Goal: Obtain resource: Download file/media

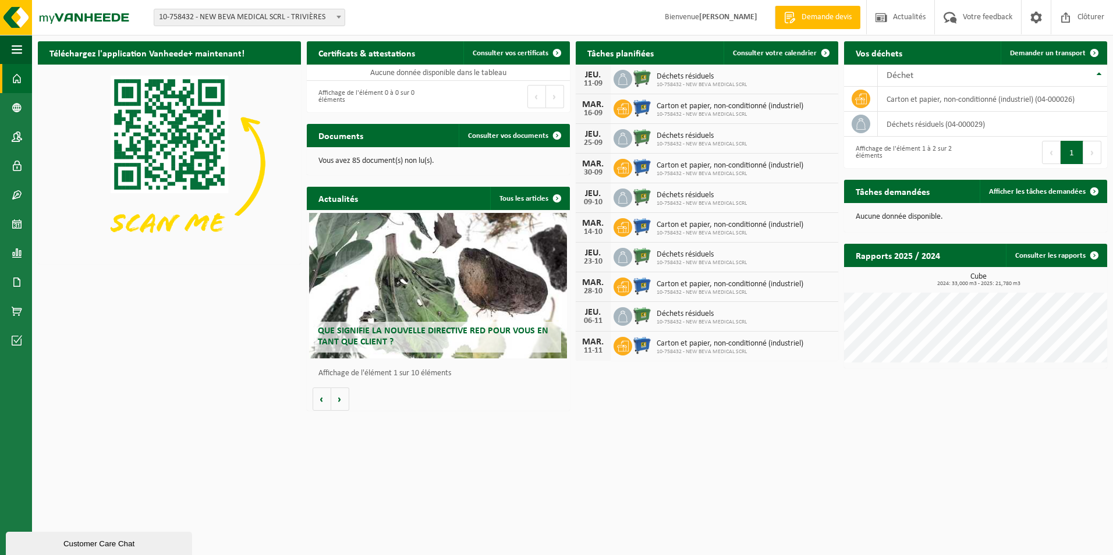
click at [669, 419] on html "Site: 10-758432 - NEW BEVA MEDICAL SCRL - [GEOGRAPHIC_DATA] 10-758432 - NEW BEV…" at bounding box center [556, 277] width 1113 height 555
click at [824, 54] on span at bounding box center [824, 52] width 23 height 23
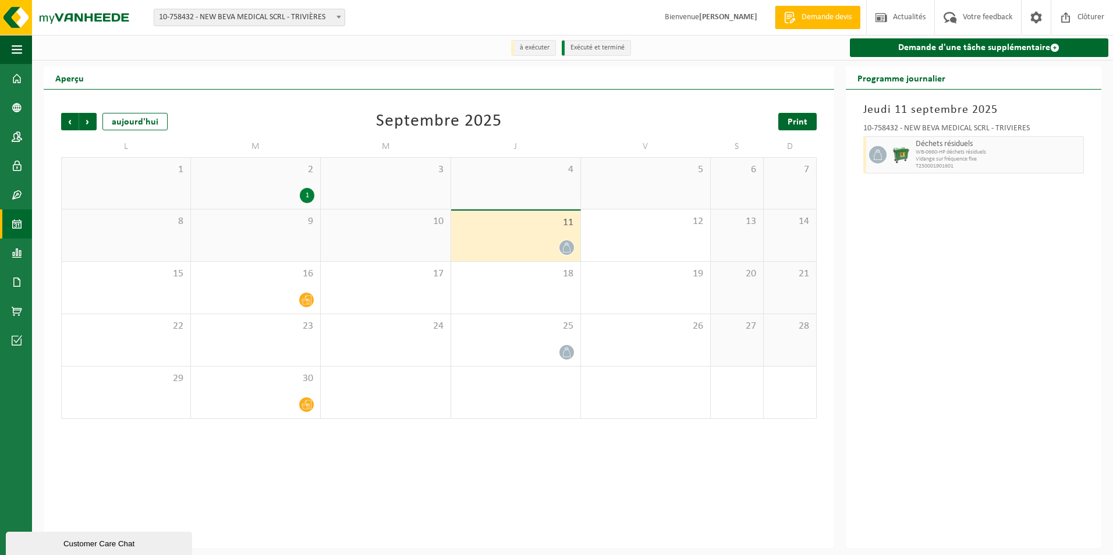
click at [794, 119] on span "Print" at bounding box center [797, 122] width 20 height 9
click at [93, 123] on span "Suivant" at bounding box center [87, 121] width 17 height 17
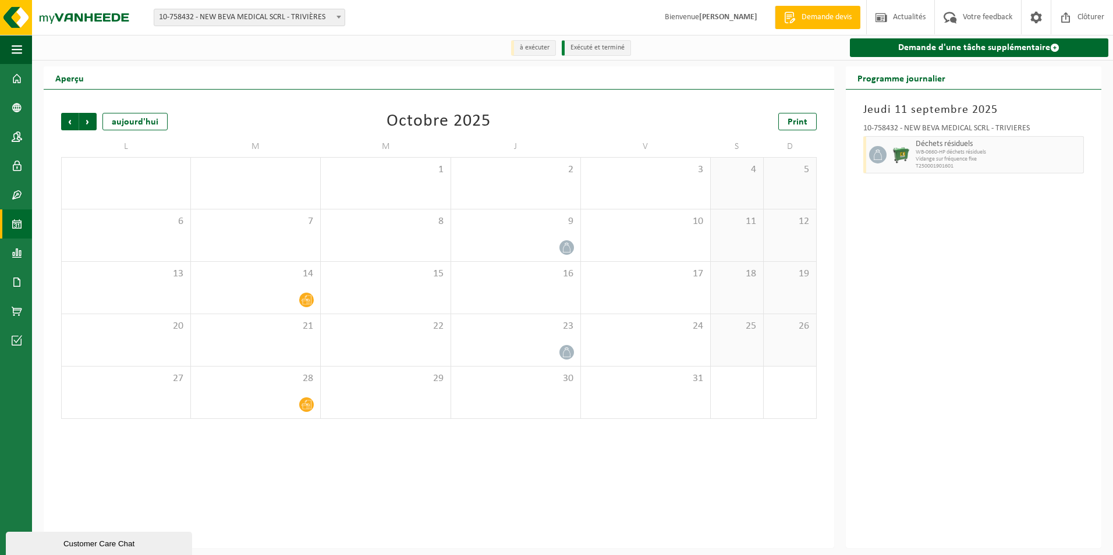
click at [924, 268] on div "Jeudi 11 septembre 2025 10-758432 - NEW BEVA MEDICAL SCRL - TRIVIÈRES Déchets r…" at bounding box center [972, 319] width 255 height 459
click at [798, 125] on span "Print" at bounding box center [797, 122] width 20 height 9
click at [86, 120] on span "Suivant" at bounding box center [87, 121] width 17 height 17
click at [800, 120] on span "Print" at bounding box center [797, 122] width 20 height 9
click at [70, 126] on span "Précédent" at bounding box center [69, 121] width 17 height 17
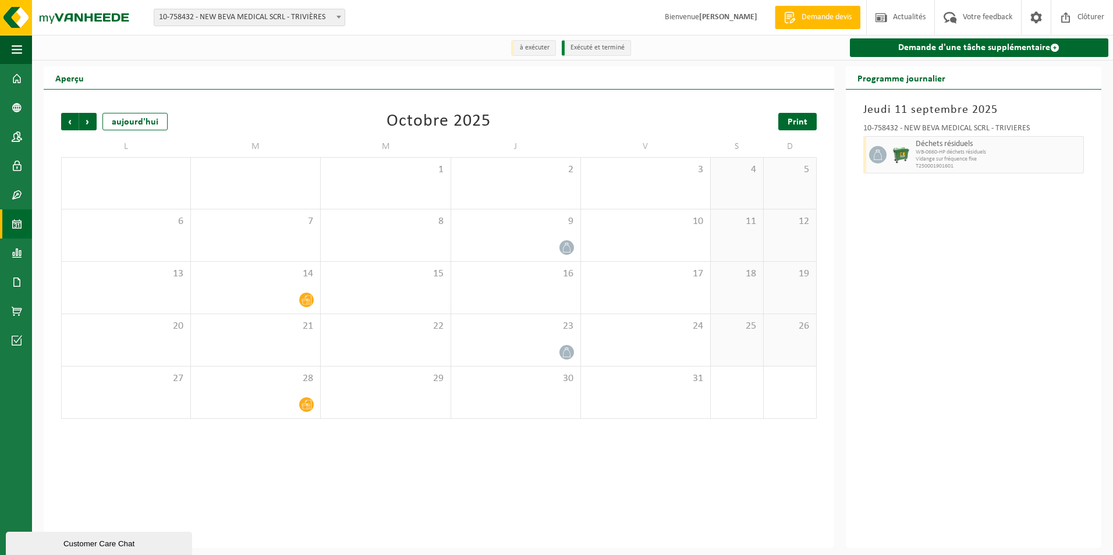
click at [790, 127] on span "Print" at bounding box center [797, 122] width 20 height 9
click at [70, 122] on span "Précédent" at bounding box center [69, 121] width 17 height 17
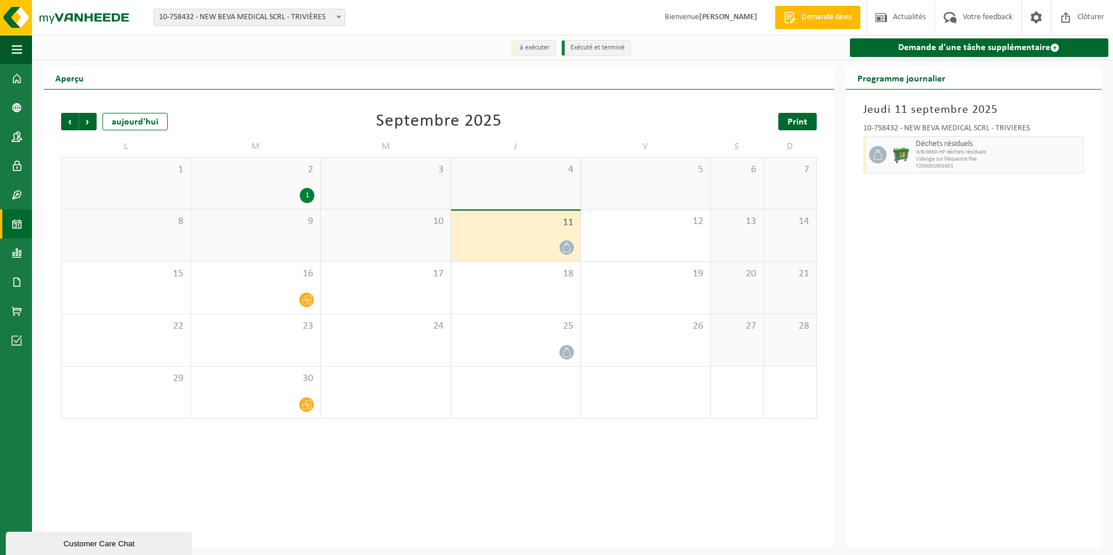
click at [795, 123] on span "Print" at bounding box center [797, 122] width 20 height 9
click at [89, 126] on span "Suivant" at bounding box center [87, 121] width 17 height 17
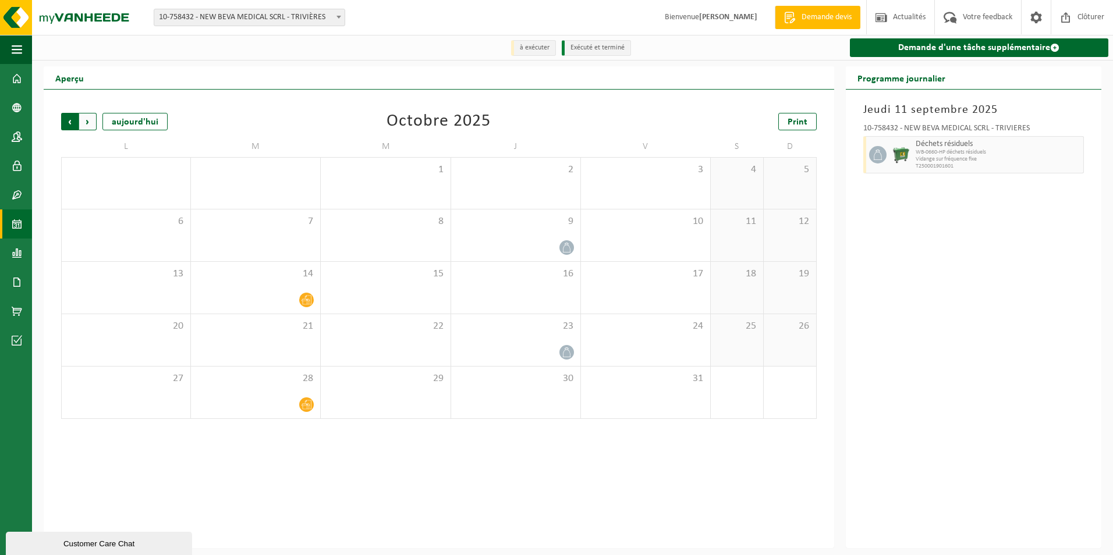
click at [89, 126] on span "Suivant" at bounding box center [87, 121] width 17 height 17
